Goal: Information Seeking & Learning: Learn about a topic

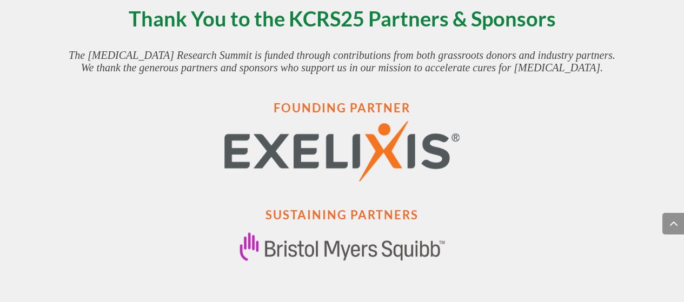
scroll to position [2119, 0]
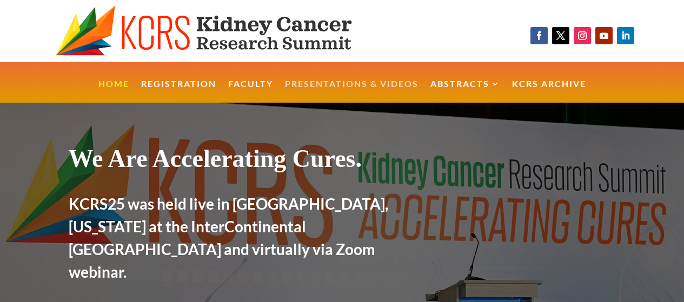
click at [311, 83] on link "Presentations & Videos" at bounding box center [352, 91] width 134 height 23
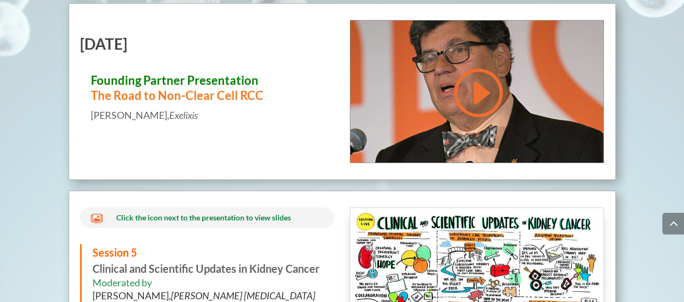
scroll to position [5151, 0]
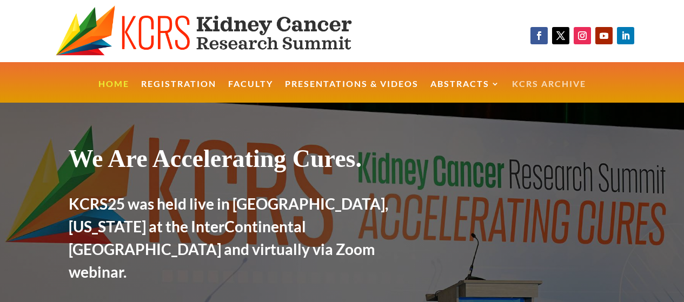
click at [546, 90] on link "KCRS Archive" at bounding box center [549, 91] width 74 height 23
click at [547, 86] on link "KCRS Archive" at bounding box center [549, 91] width 74 height 23
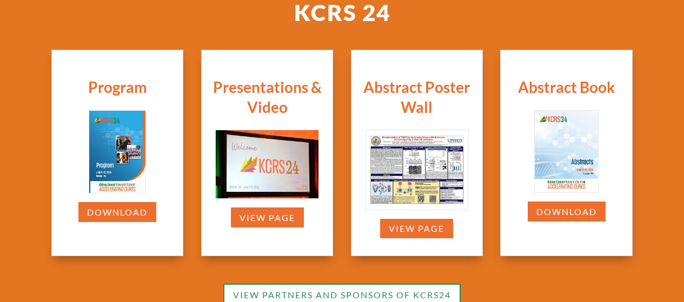
scroll to position [303, 0]
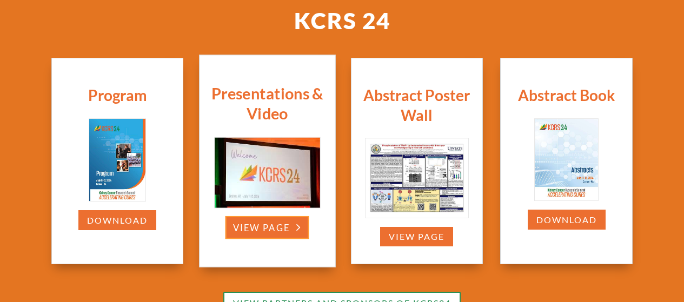
click at [284, 233] on link "view page" at bounding box center [267, 227] width 84 height 23
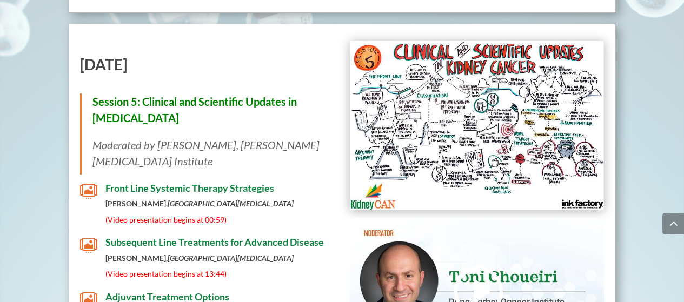
scroll to position [4274, 0]
